Goal: Transaction & Acquisition: Download file/media

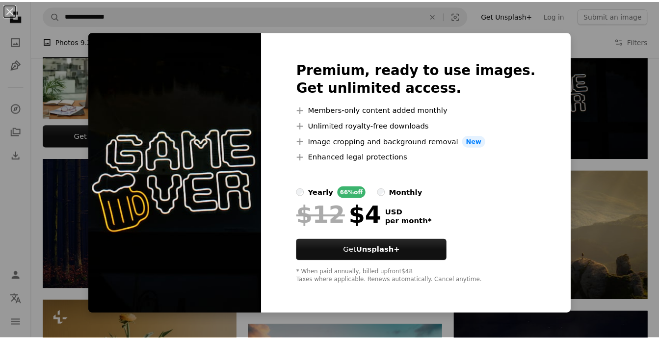
scroll to position [374, 0]
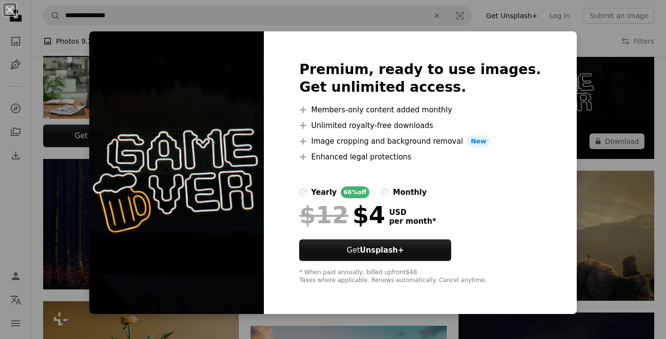
click at [577, 108] on div "An X shape Premium, ready to use images. Get unlimited access. A plus sign Memb…" at bounding box center [333, 169] width 666 height 339
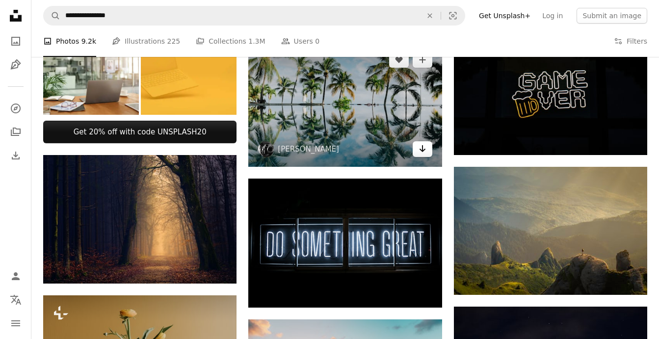
click at [419, 150] on icon "Arrow pointing down" at bounding box center [423, 149] width 8 height 12
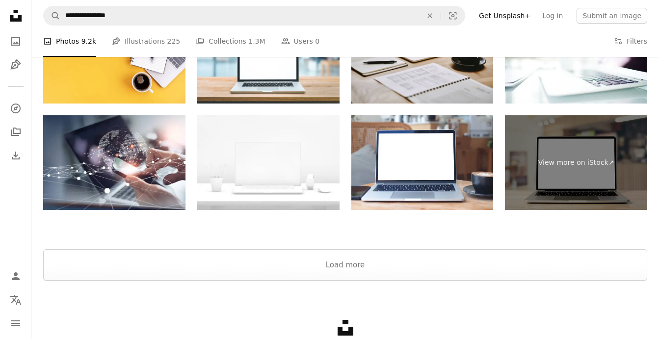
scroll to position [1421, 0]
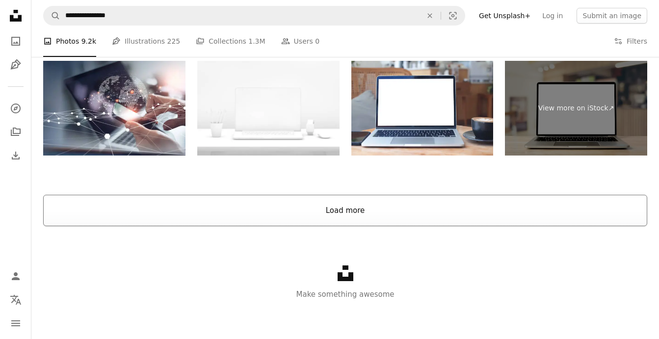
click at [421, 212] on button "Load more" at bounding box center [345, 210] width 604 height 31
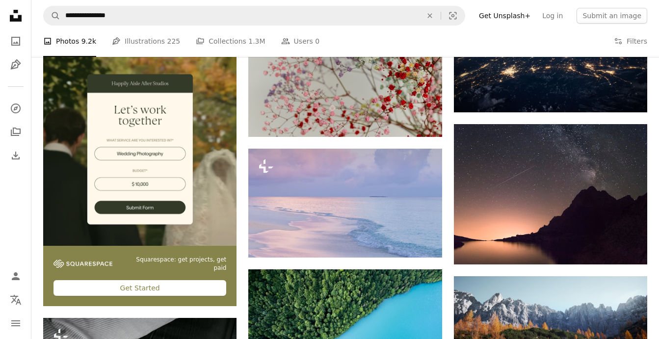
scroll to position [1631, 0]
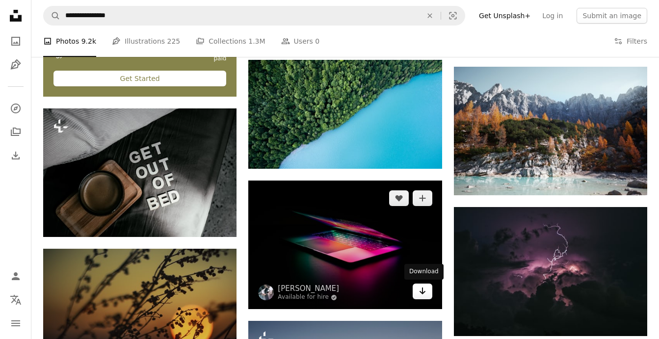
click at [427, 292] on link "Arrow pointing down" at bounding box center [423, 292] width 20 height 16
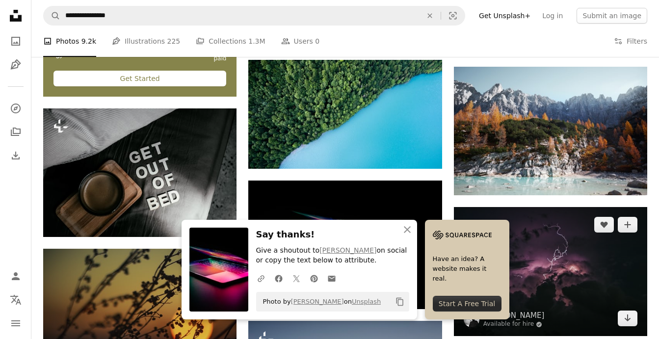
click at [559, 232] on img at bounding box center [550, 271] width 193 height 129
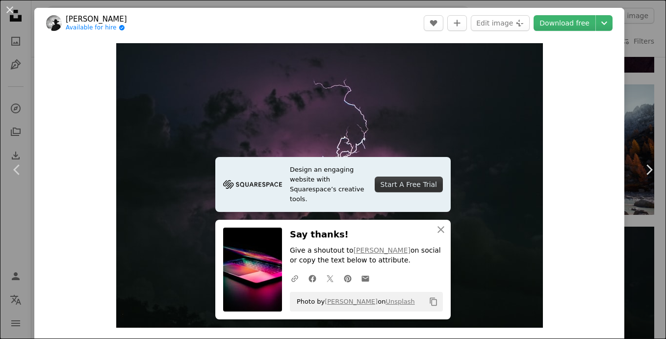
click at [558, 118] on div "Zoom in" at bounding box center [329, 185] width 590 height 294
click at [366, 20] on header "[PERSON_NAME] Available for hire A checkmark inside of a circle A heart A plus …" at bounding box center [329, 23] width 590 height 30
click at [11, 7] on button "An X shape" at bounding box center [10, 10] width 12 height 12
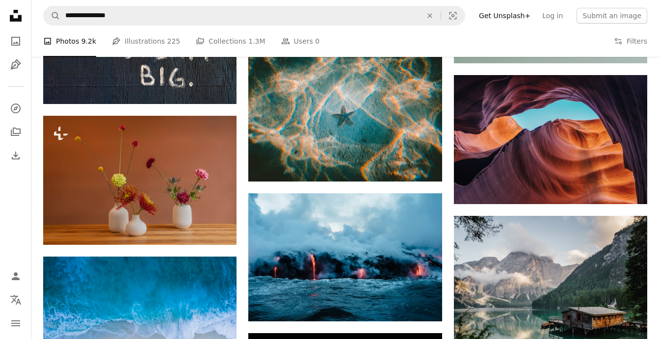
scroll to position [2355, 0]
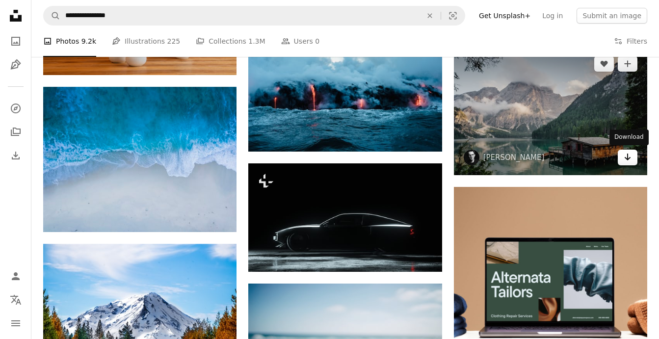
click at [623, 151] on link "Arrow pointing down" at bounding box center [628, 158] width 20 height 16
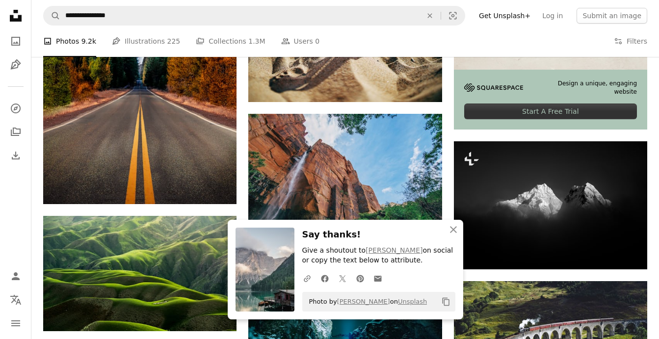
scroll to position [2672, 0]
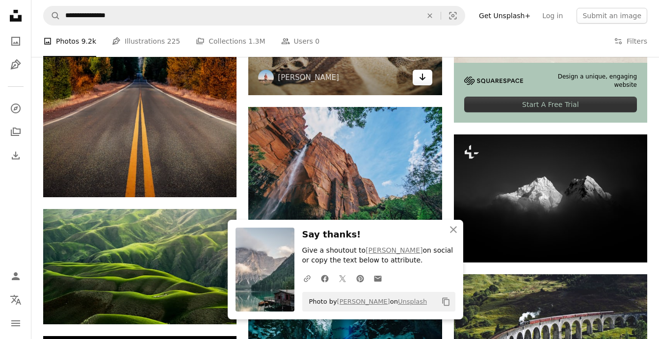
click at [421, 83] on link "Arrow pointing down" at bounding box center [423, 78] width 20 height 16
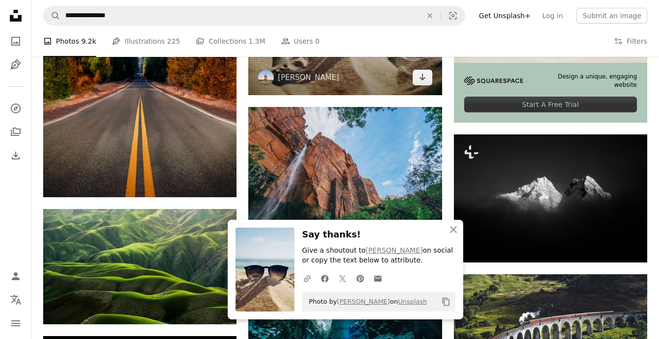
scroll to position [2886, 0]
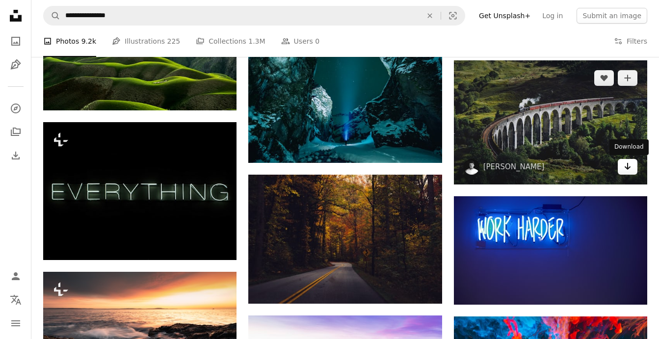
click at [624, 165] on icon "Arrow pointing down" at bounding box center [628, 166] width 8 height 12
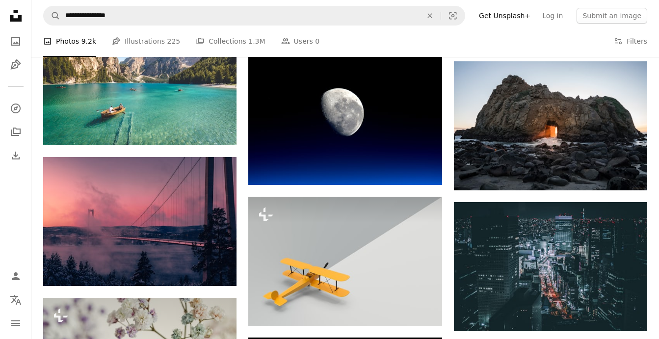
scroll to position [3431, 0]
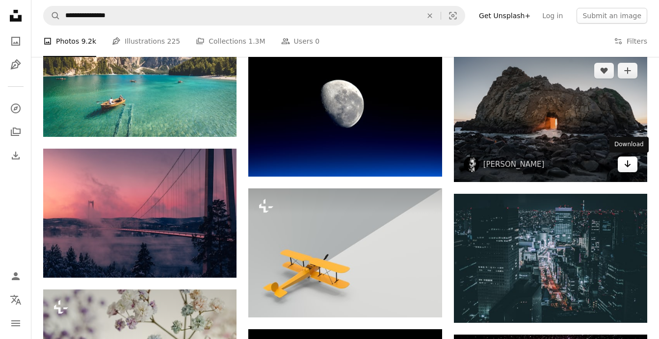
click at [631, 162] on link "Arrow pointing down" at bounding box center [628, 165] width 20 height 16
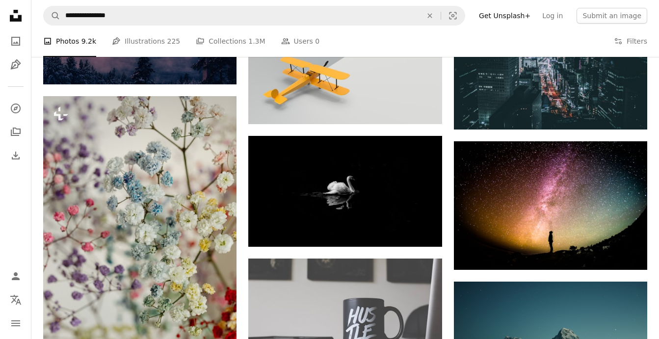
scroll to position [3574, 0]
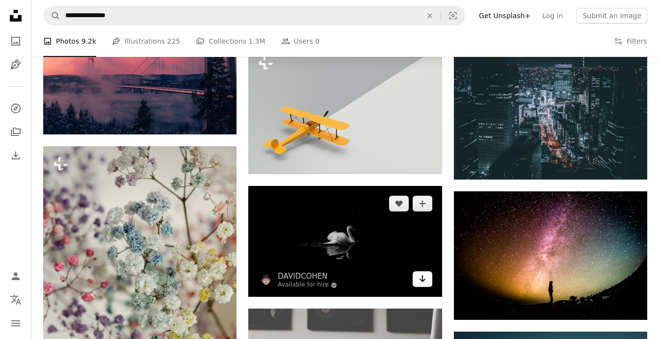
click at [417, 280] on link "Arrow pointing down" at bounding box center [423, 279] width 20 height 16
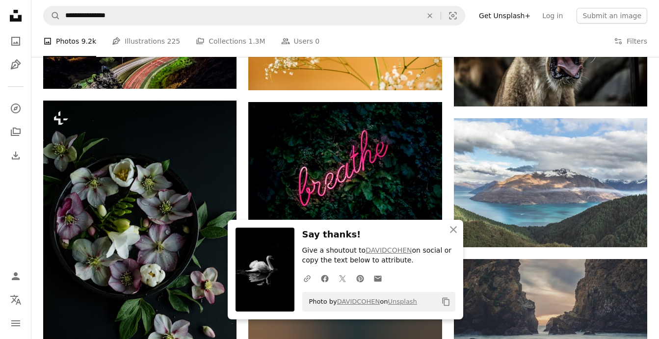
scroll to position [3978, 0]
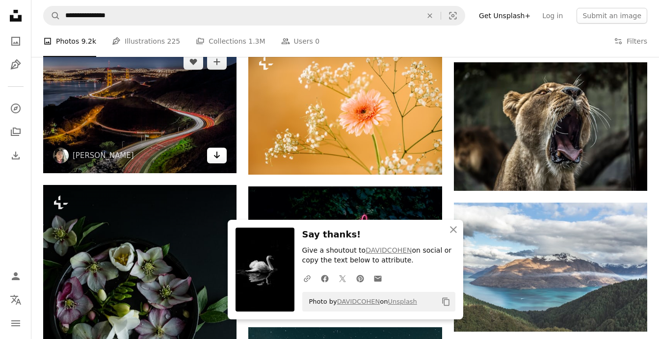
click at [210, 160] on link "Arrow pointing down" at bounding box center [217, 156] width 20 height 16
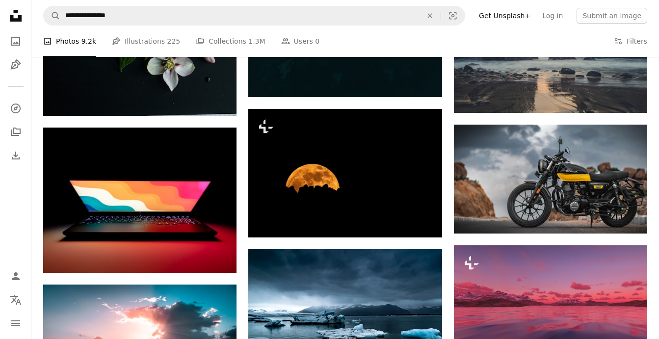
scroll to position [4353, 0]
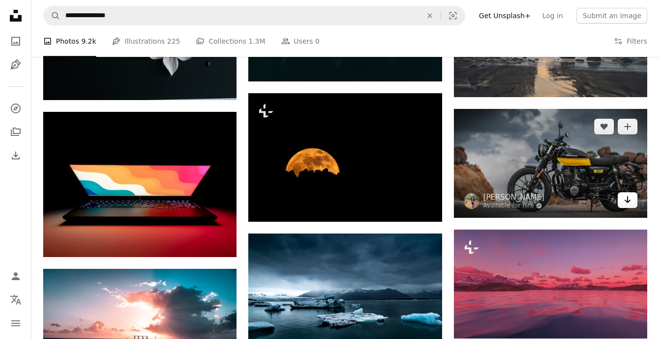
click at [622, 197] on link "Arrow pointing down" at bounding box center [628, 200] width 20 height 16
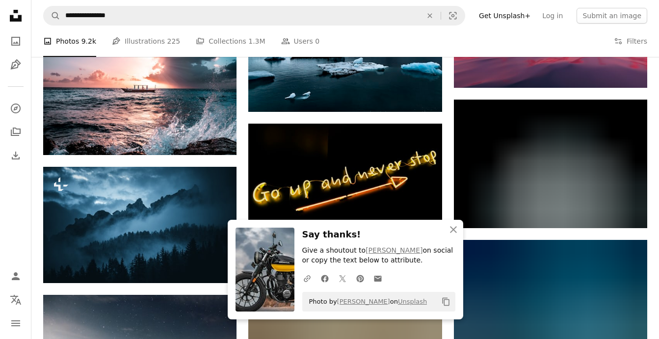
scroll to position [4654, 0]
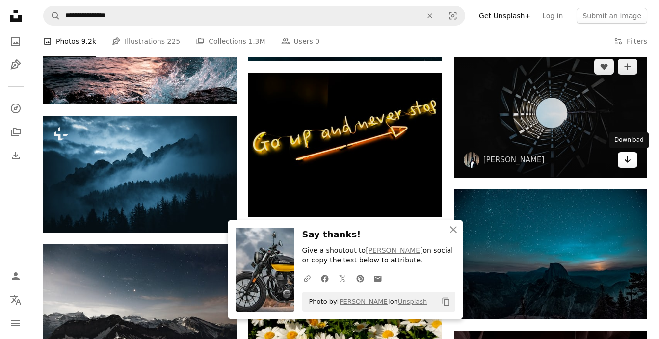
click at [621, 159] on link "Arrow pointing down" at bounding box center [628, 160] width 20 height 16
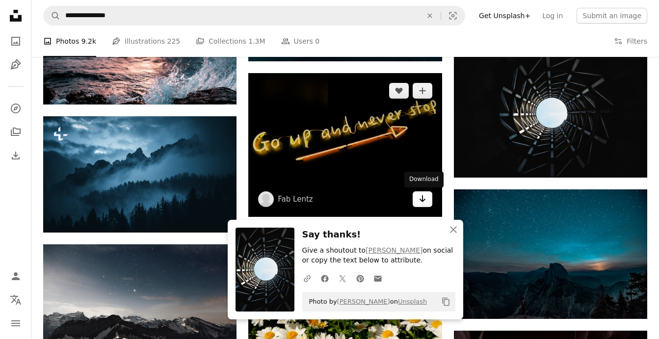
click at [415, 204] on link "Arrow pointing down" at bounding box center [423, 199] width 20 height 16
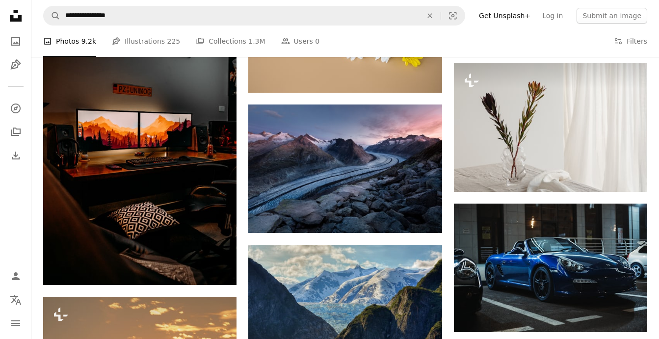
scroll to position [6239, 0]
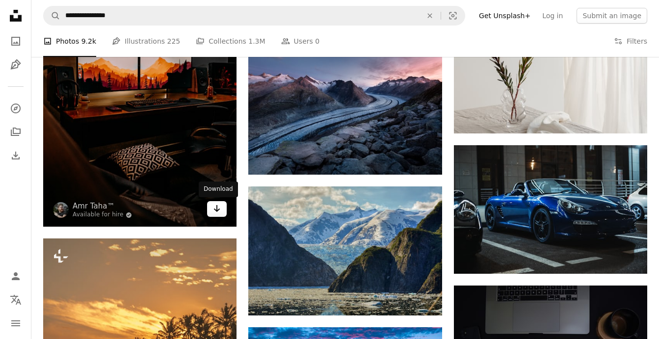
click at [215, 211] on icon "Arrow pointing down" at bounding box center [217, 209] width 8 height 12
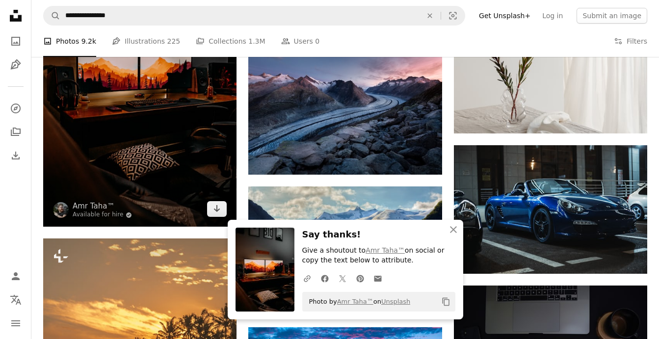
scroll to position [6672, 0]
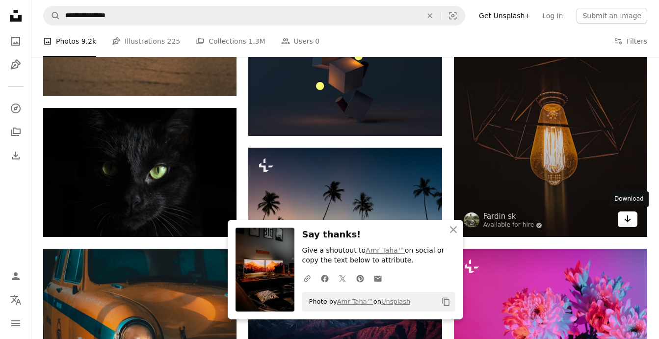
click at [624, 216] on icon "Arrow pointing down" at bounding box center [628, 219] width 8 height 12
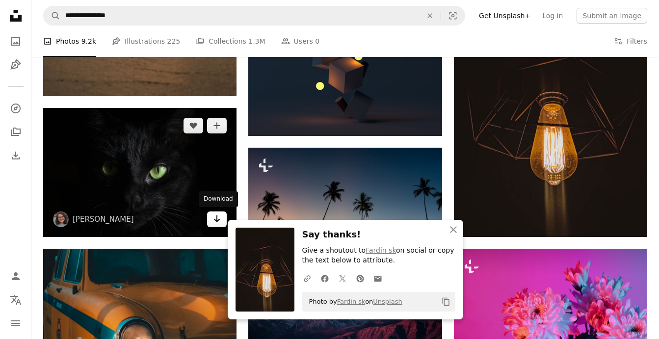
click at [210, 218] on link "Arrow pointing down" at bounding box center [217, 219] width 20 height 16
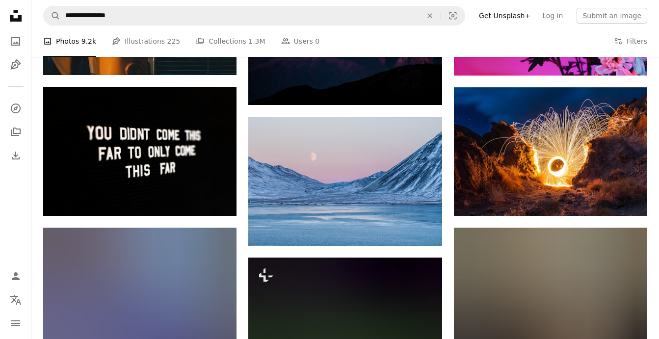
scroll to position [6935, 0]
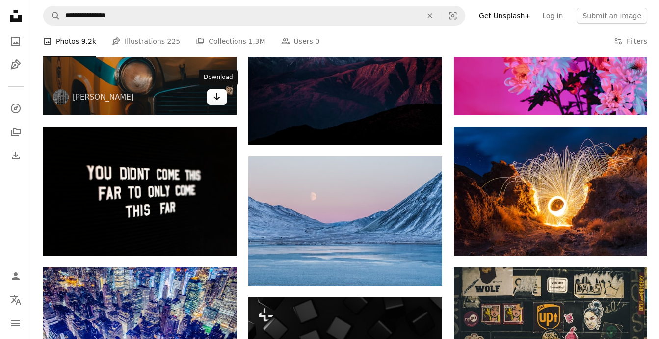
click at [220, 99] on icon "Arrow pointing down" at bounding box center [217, 97] width 8 height 12
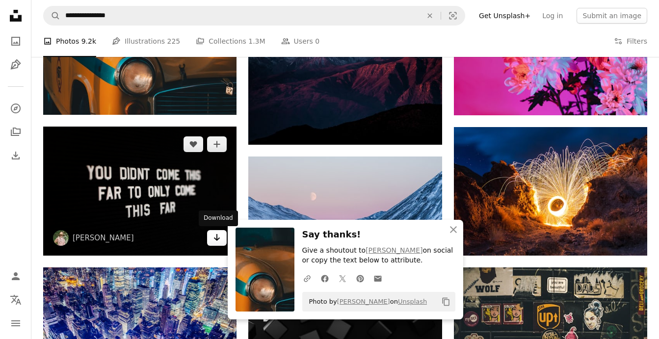
click at [216, 241] on icon "Arrow pointing down" at bounding box center [217, 238] width 8 height 12
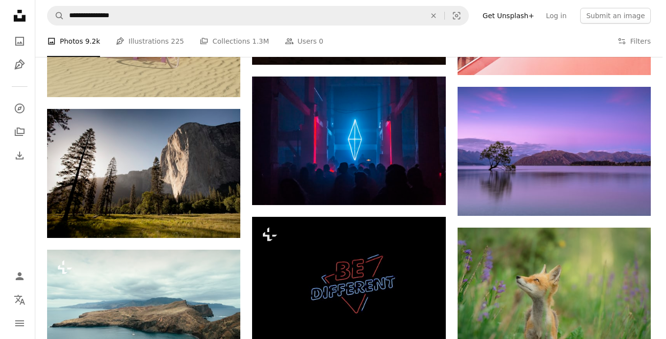
scroll to position [8598, 0]
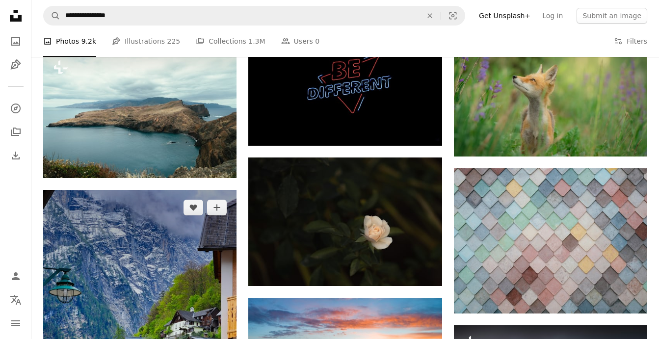
click at [218, 236] on img at bounding box center [139, 335] width 193 height 290
